Goal: Check status: Check status

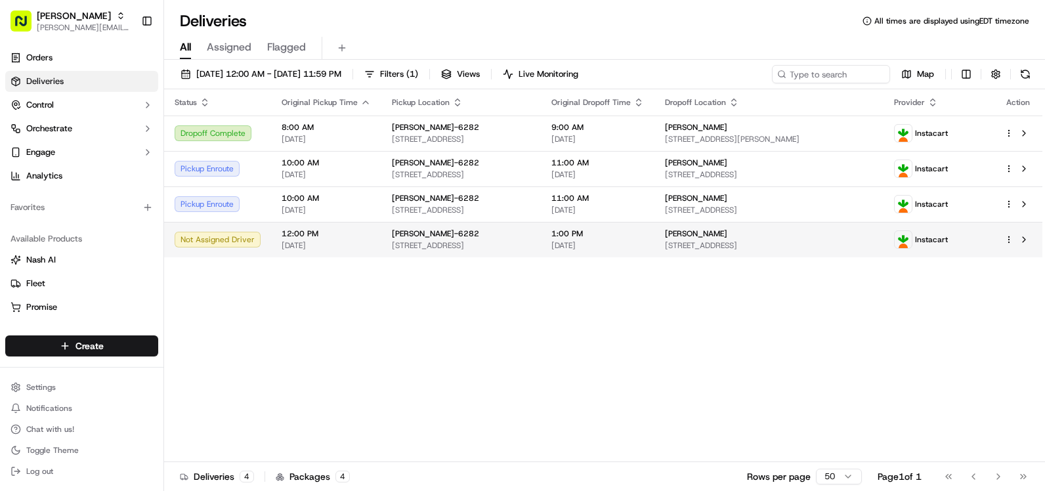
click at [639, 240] on div "1:00 PM [DATE]" at bounding box center [597, 239] width 93 height 22
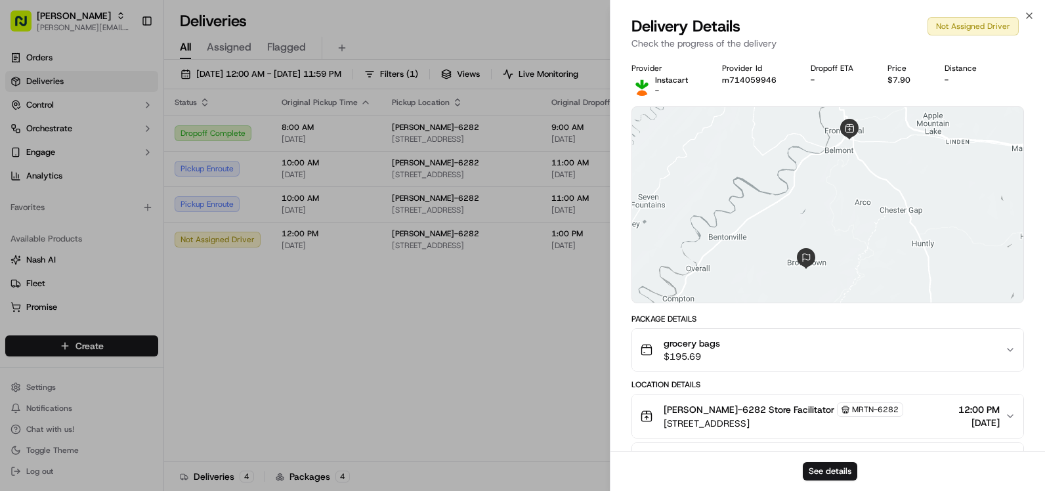
click at [801, 346] on div "grocery bags $195.69" at bounding box center [822, 350] width 365 height 26
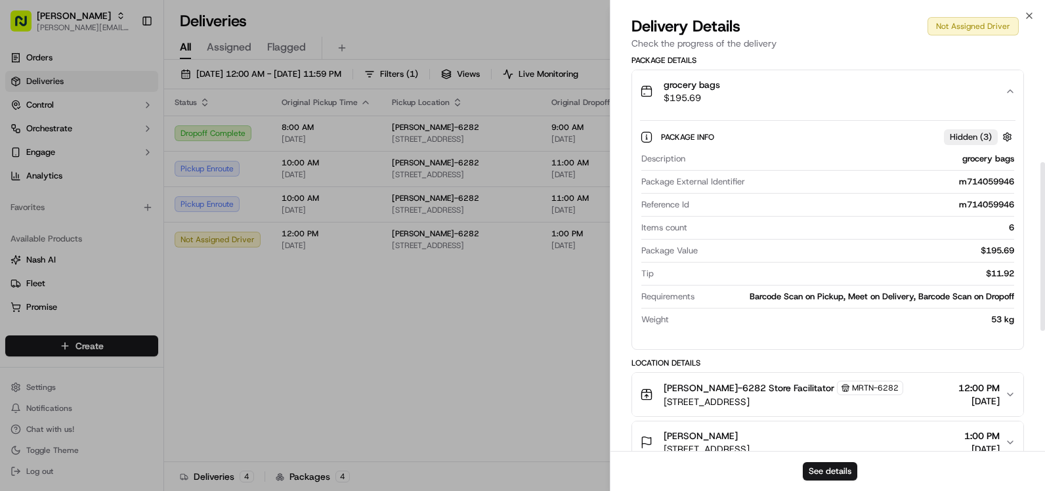
scroll to position [262, 0]
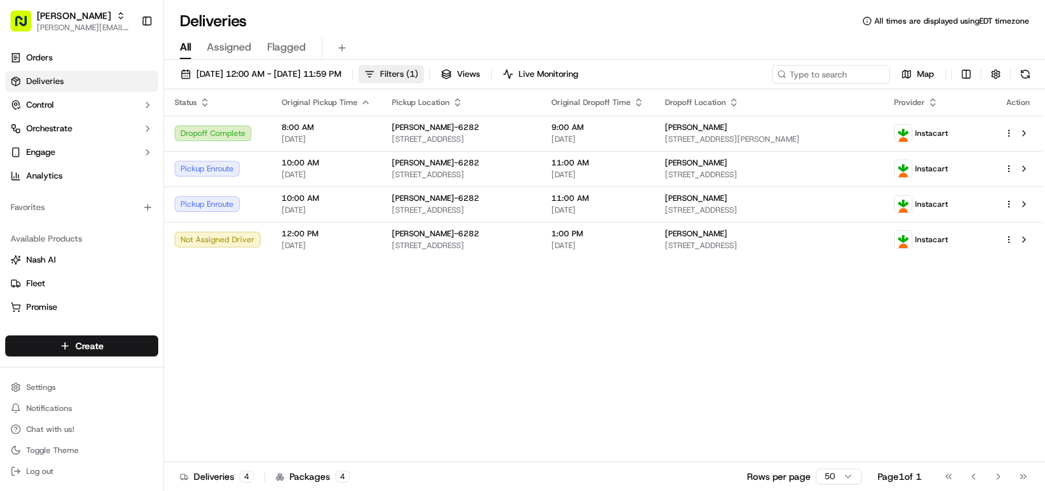
click at [418, 75] on span "Filters ( 1 )" at bounding box center [399, 74] width 38 height 12
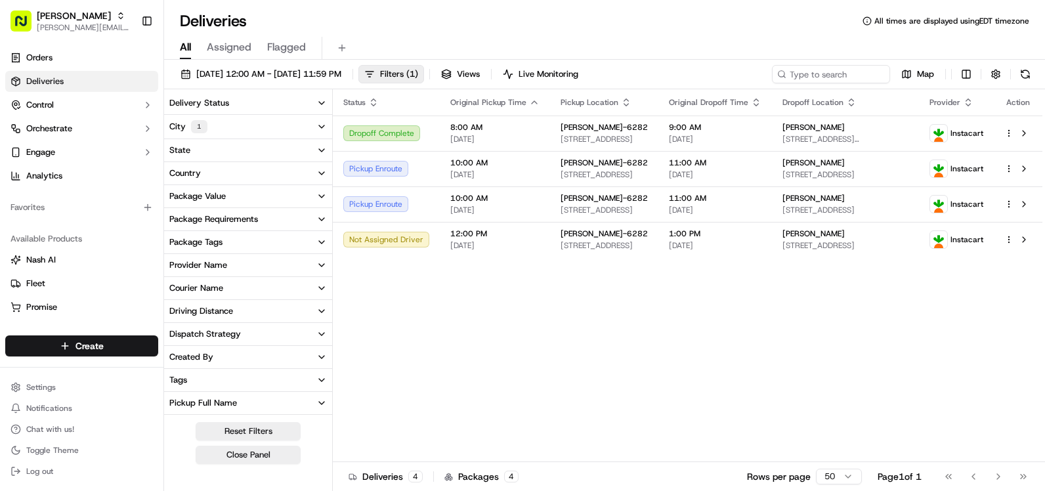
click at [297, 126] on button "City 1" at bounding box center [248, 127] width 168 height 24
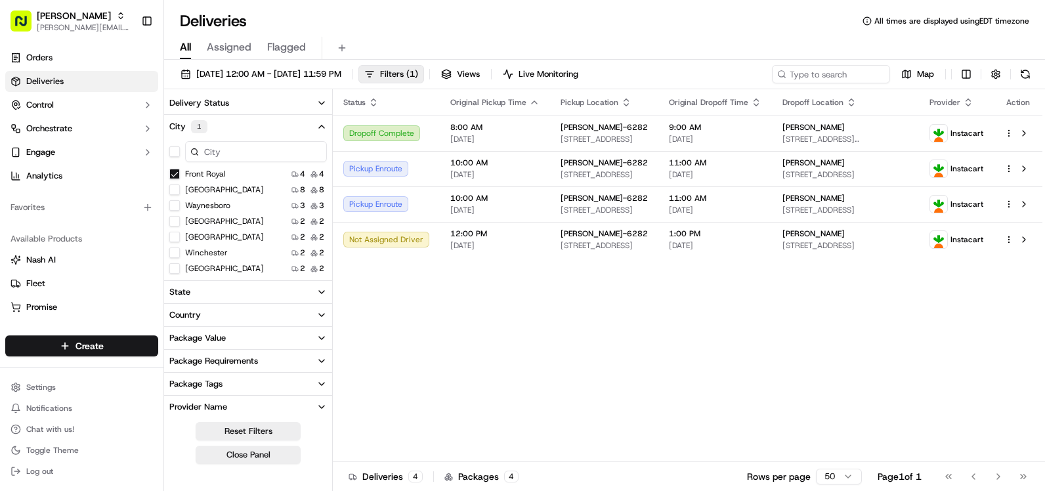
click at [175, 173] on Royal "Front Royal" at bounding box center [174, 174] width 10 height 10
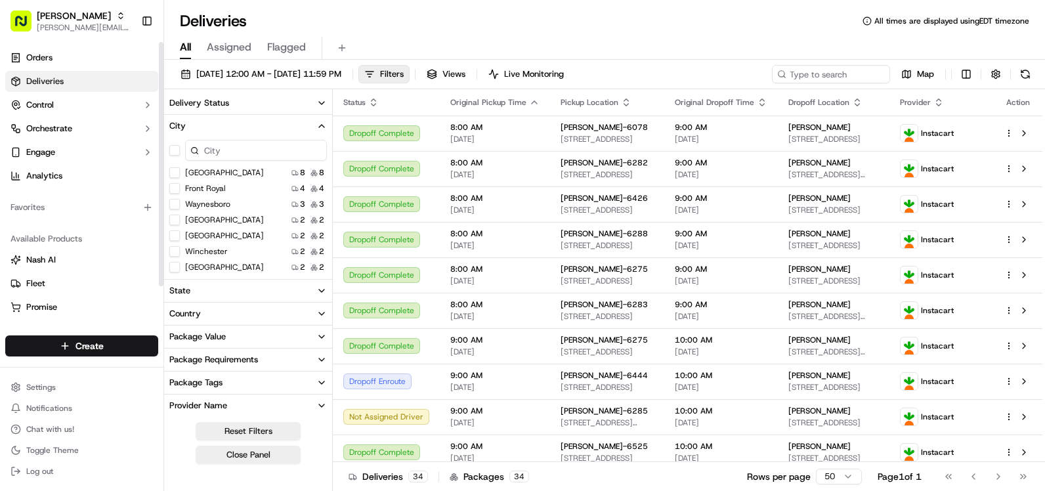
click at [173, 251] on button "Winchester" at bounding box center [174, 251] width 10 height 10
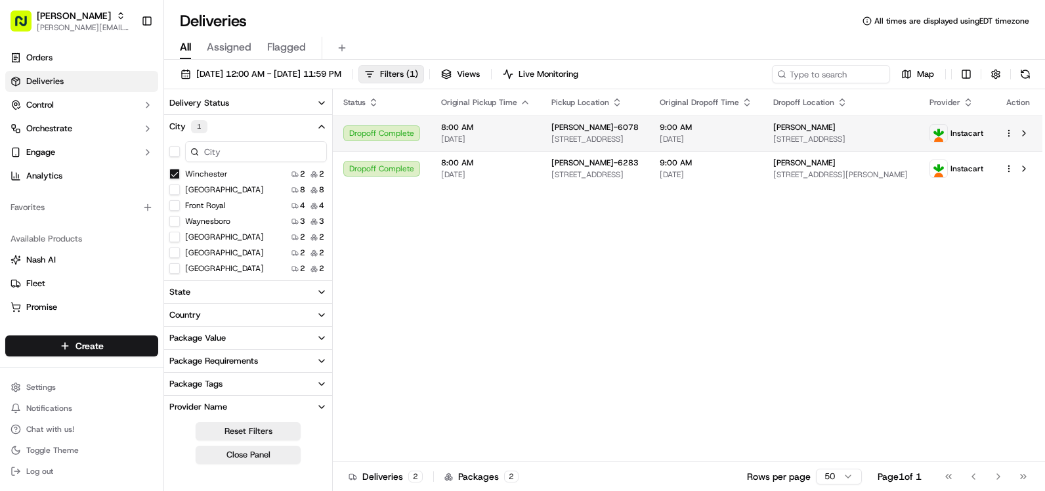
click at [639, 132] on div "[PERSON_NAME]-6078" at bounding box center [594, 127] width 87 height 10
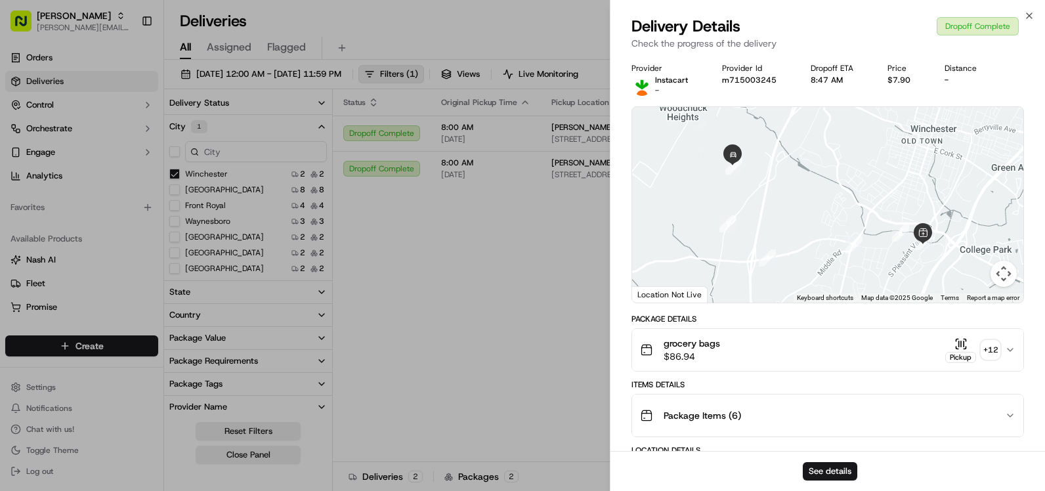
click at [717, 364] on button "grocery bags $86.94 Pickup + 12" at bounding box center [827, 350] width 391 height 42
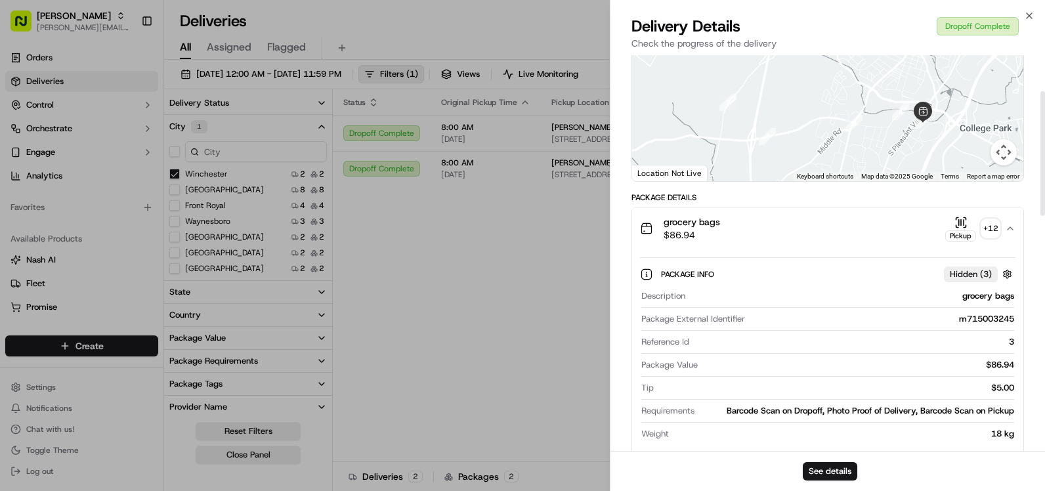
scroll to position [131, 0]
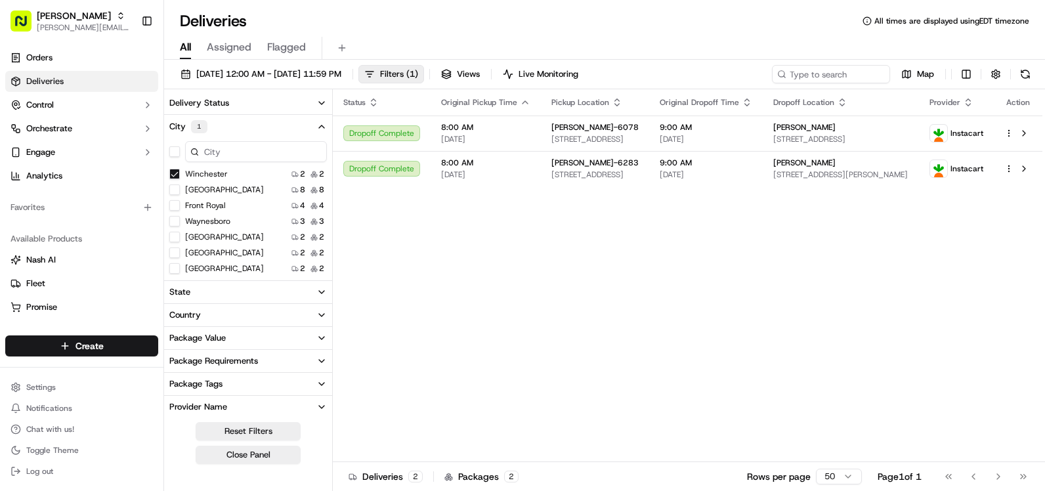
click at [174, 171] on button "Winchester" at bounding box center [174, 174] width 10 height 10
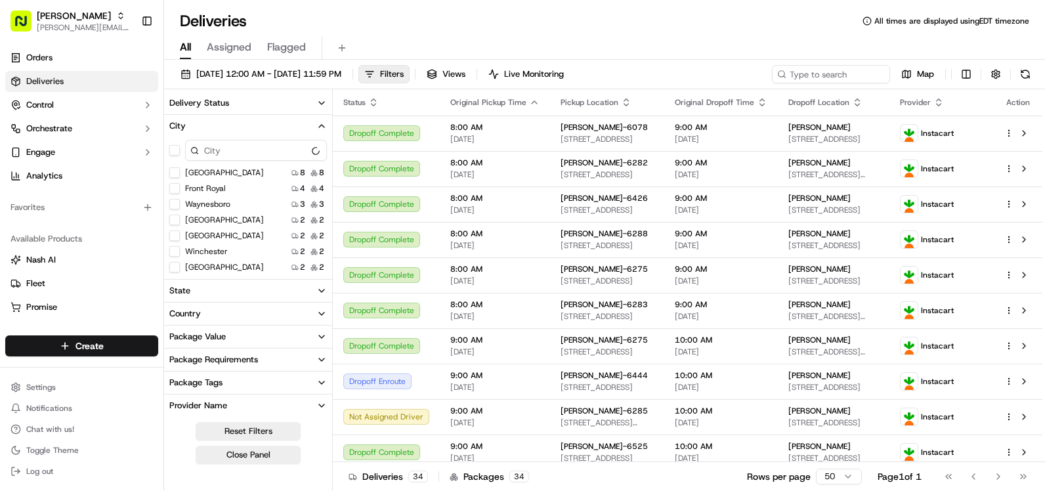
click at [174, 188] on Royal "Front Royal" at bounding box center [174, 188] width 10 height 10
